Goal: Information Seeking & Learning: Find specific fact

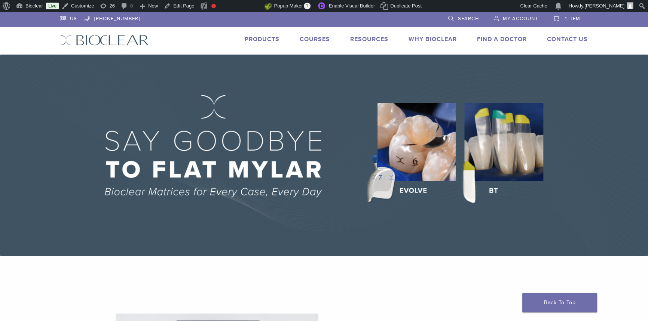
click at [275, 43] on li "Products" at bounding box center [262, 39] width 35 height 9
click at [272, 39] on link "Products" at bounding box center [262, 39] width 35 height 7
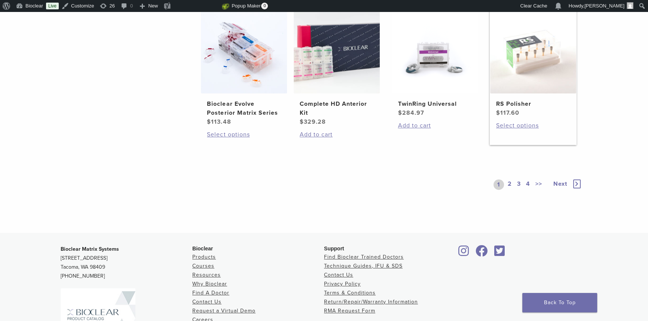
scroll to position [595, 0]
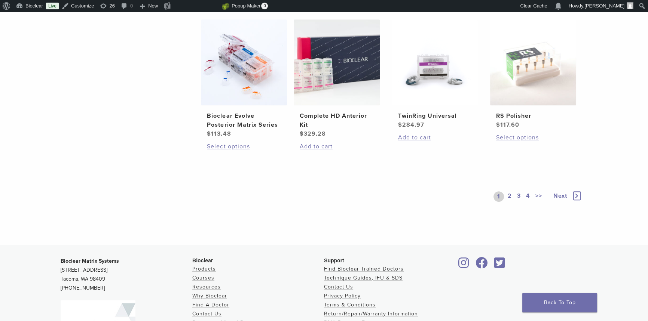
click at [528, 195] on link "4" at bounding box center [528, 197] width 7 height 10
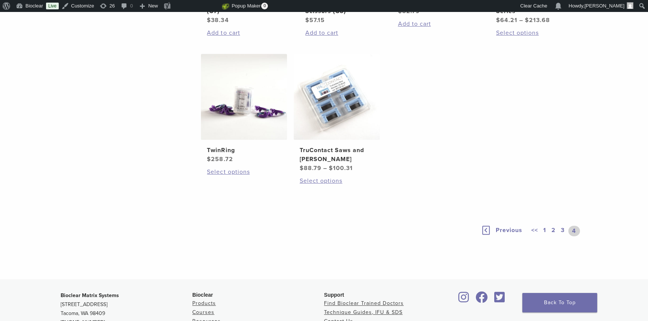
scroll to position [458, 0]
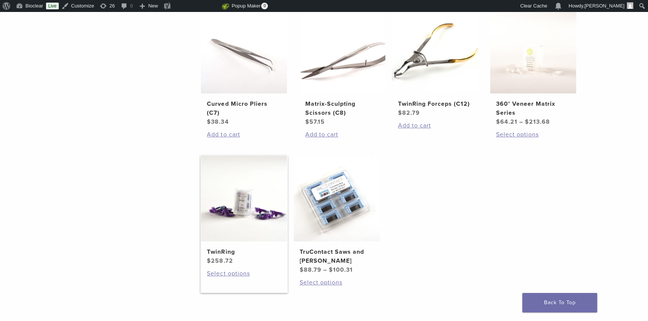
click at [222, 249] on h2 "TwinRing" at bounding box center [244, 252] width 74 height 9
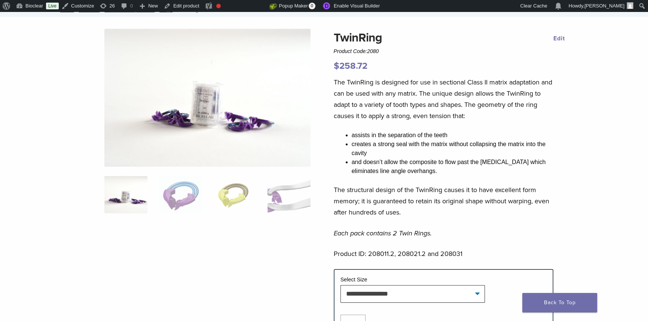
scroll to position [68, 0]
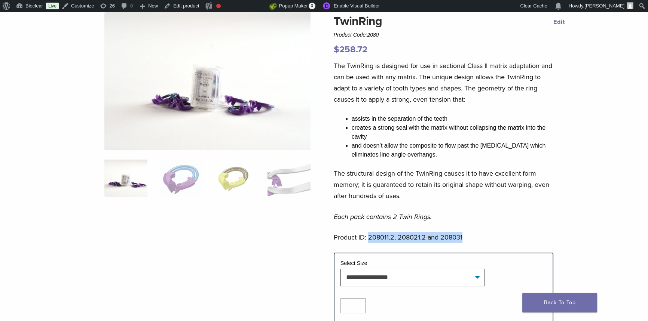
drag, startPoint x: 368, startPoint y: 239, endPoint x: 468, endPoint y: 239, distance: 99.5
click at [468, 239] on p "Product ID: 208011.2, 208021.2 and 208031" at bounding box center [444, 237] width 220 height 11
click at [369, 240] on p "Product ID: 208011.2, 208021.2 and 208031" at bounding box center [444, 237] width 220 height 11
click at [375, 237] on p "Product ID: 208011.2, 208021.2 and 208031" at bounding box center [444, 237] width 220 height 11
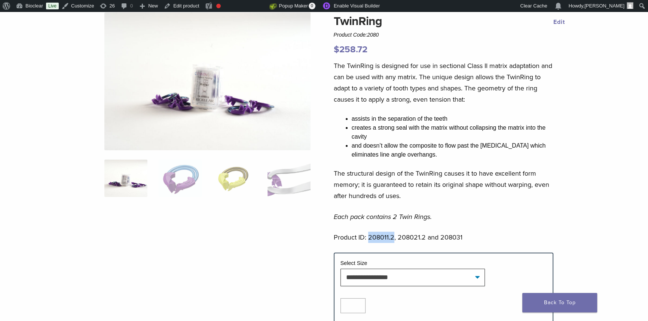
copy p "208011.2"
click at [415, 238] on p "Product ID: 208011.2, 208021.2 and 208031" at bounding box center [444, 237] width 220 height 11
copy p "208021.2"
click at [447, 238] on p "Product ID: 208011.2, 208021.2 and 208031" at bounding box center [444, 237] width 220 height 11
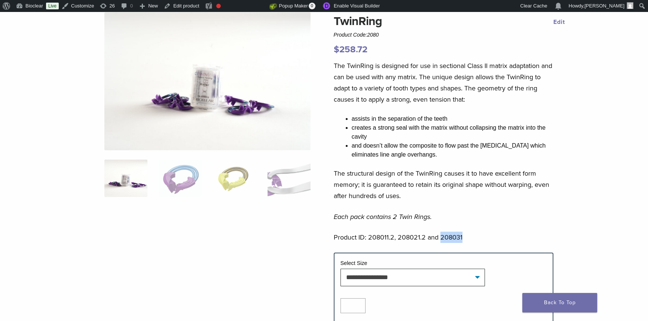
click at [448, 238] on p "Product ID: 208011.2, 208021.2 and 208031" at bounding box center [444, 237] width 220 height 11
click at [449, 238] on p "Product ID: 208011.2, 208021.2 and 208031" at bounding box center [444, 237] width 220 height 11
copy p "208031"
